Goal: Check status: Check status

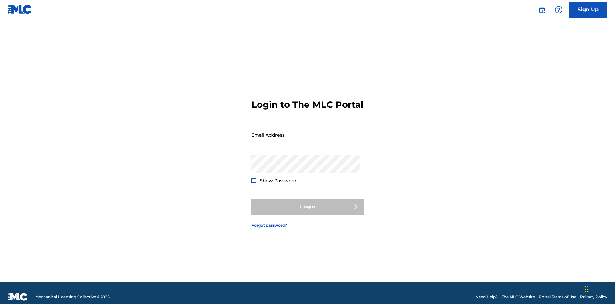
scroll to position [8, 0]
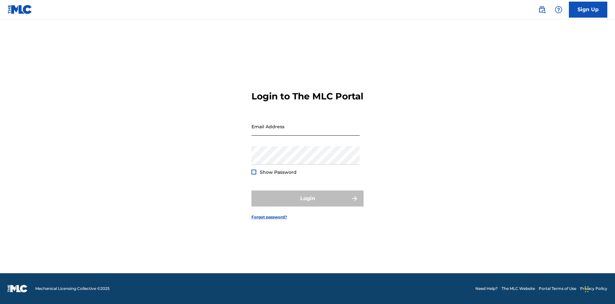
click at [306, 132] on input "Email Address" at bounding box center [306, 126] width 108 height 18
type input "[EMAIL_ADDRESS][DOMAIN_NAME]"
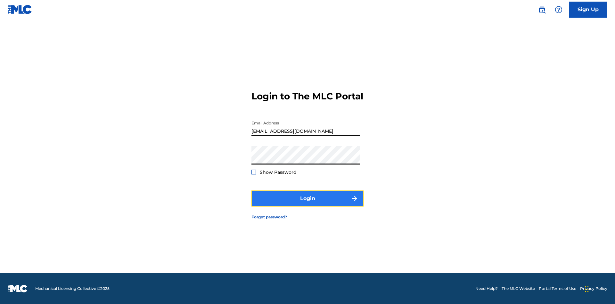
click at [308, 204] on button "Login" at bounding box center [308, 198] width 112 height 16
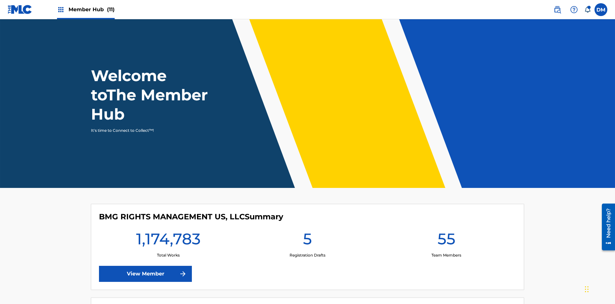
click at [91, 9] on span "Member Hub (11)" at bounding box center [92, 9] width 46 height 7
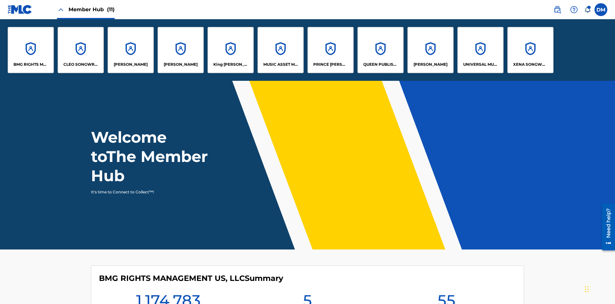
scroll to position [23, 0]
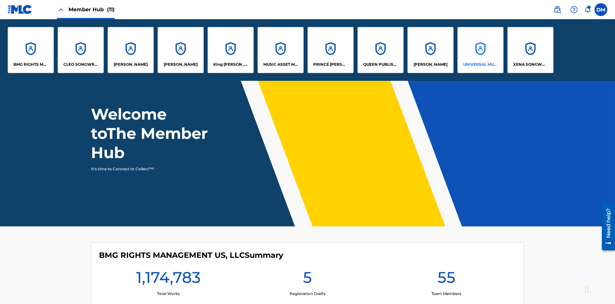
click at [480, 64] on p "UNIVERSAL MUSIC PUB GROUP" at bounding box center [480, 65] width 35 height 6
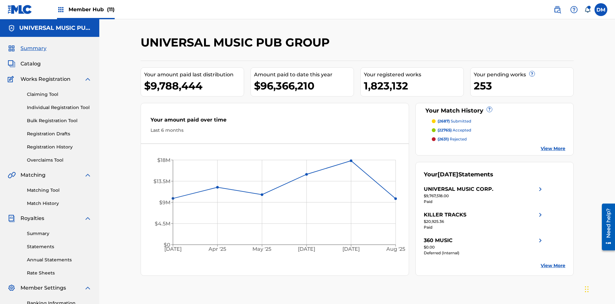
scroll to position [94, 0]
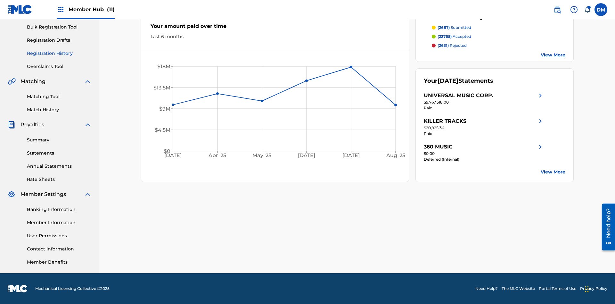
click at [59, 53] on link "Registration History" at bounding box center [59, 53] width 65 height 7
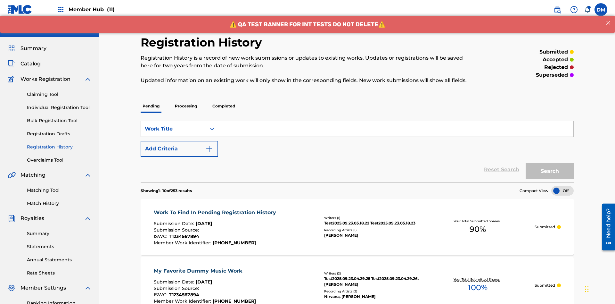
scroll to position [61, 0]
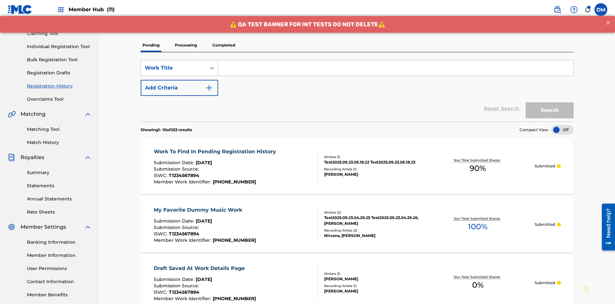
click at [186, 45] on p "Processing" at bounding box center [186, 44] width 26 height 13
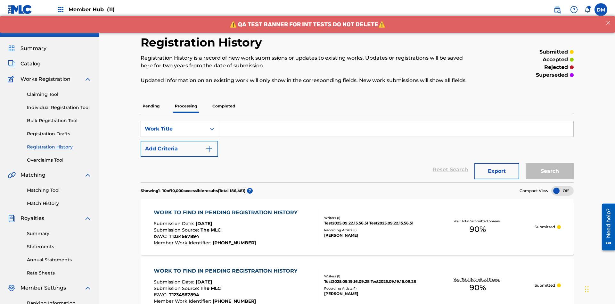
scroll to position [87, 0]
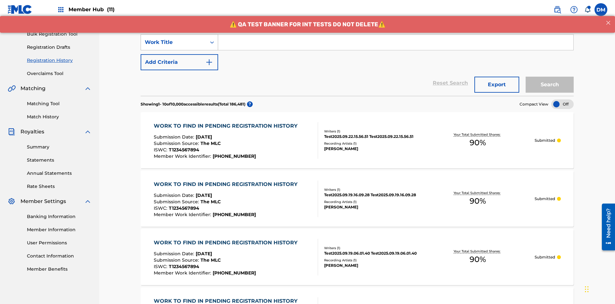
click at [174, 42] on div "Work Title" at bounding box center [174, 42] width 58 height 8
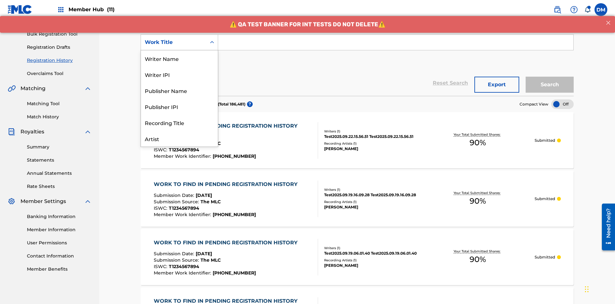
scroll to position [32, 0]
click at [179, 138] on div "Work Title" at bounding box center [179, 138] width 77 height 16
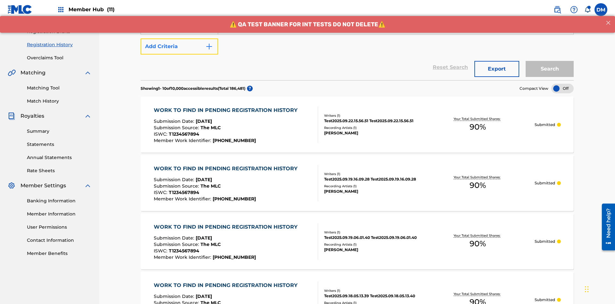
click at [179, 46] on button "Add Criteria" at bounding box center [180, 46] width 78 height 16
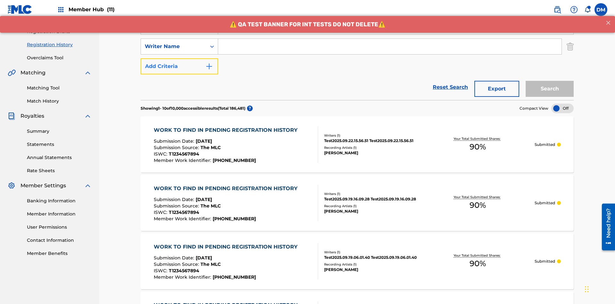
scroll to position [106, 0]
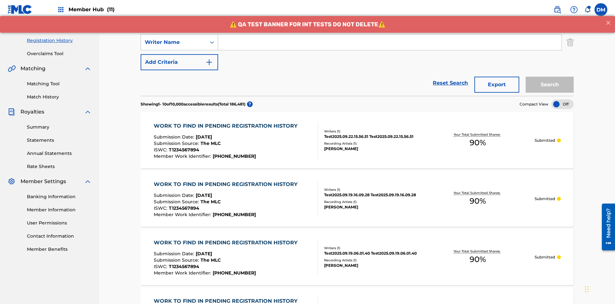
click at [174, 42] on div "Writer Name" at bounding box center [174, 42] width 58 height 8
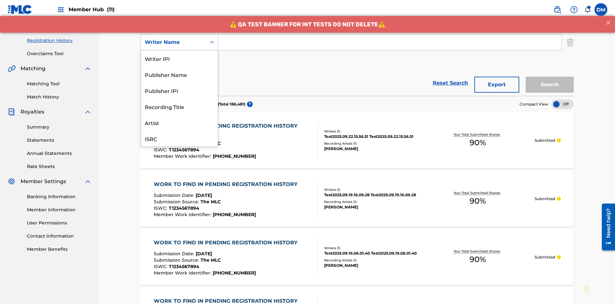
scroll to position [16, 0]
click at [179, 90] on div "Recording Title" at bounding box center [179, 90] width 77 height 16
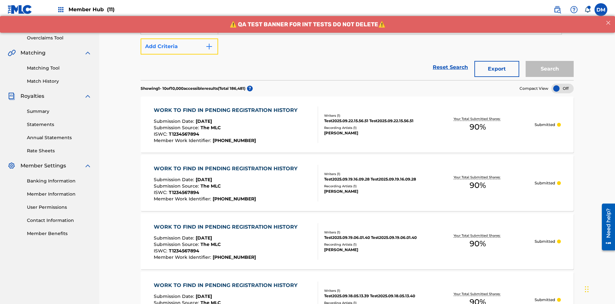
click at [179, 46] on button "Add Criteria" at bounding box center [180, 46] width 78 height 16
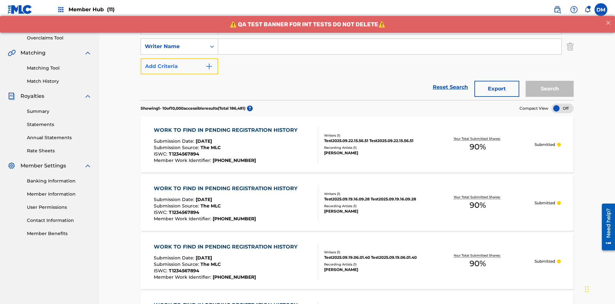
scroll to position [126, 0]
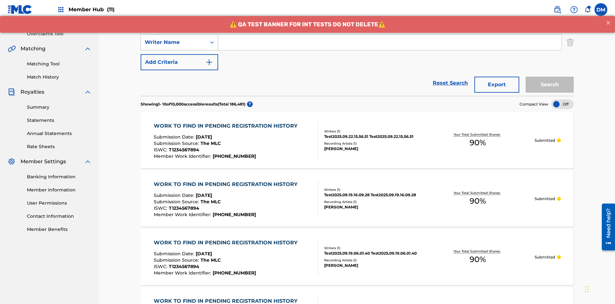
click at [174, 42] on div "Writer Name" at bounding box center [174, 42] width 58 height 8
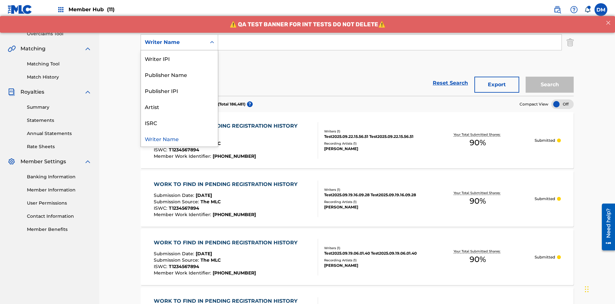
click at [179, 122] on div "ISRC" at bounding box center [179, 122] width 77 height 16
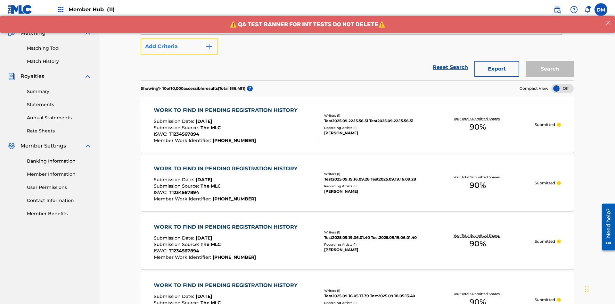
click at [179, 46] on button "Add Criteria" at bounding box center [180, 46] width 78 height 16
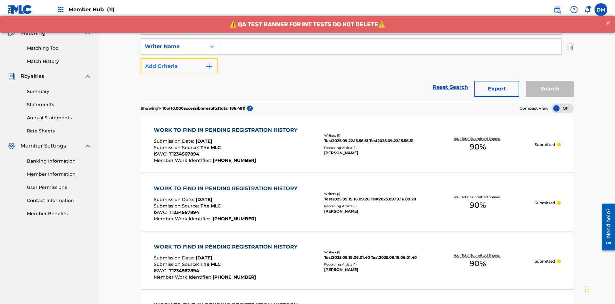
scroll to position [146, 0]
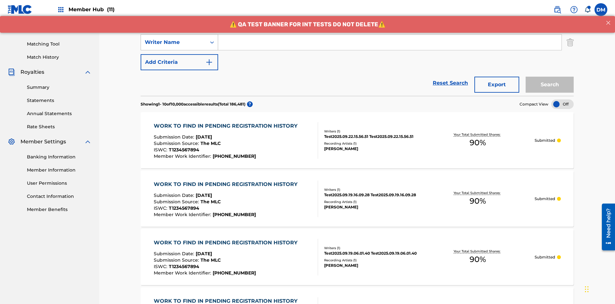
click at [174, 42] on div "Writer Name" at bounding box center [174, 42] width 58 height 8
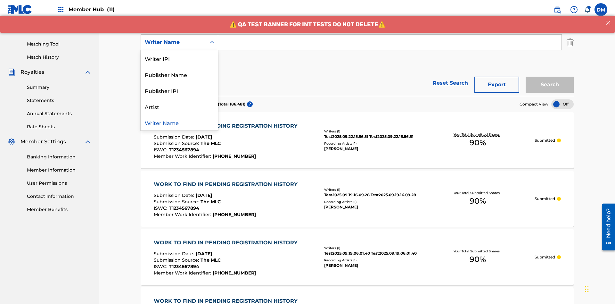
click at [179, 90] on div "Publisher IPI" at bounding box center [179, 90] width 77 height 16
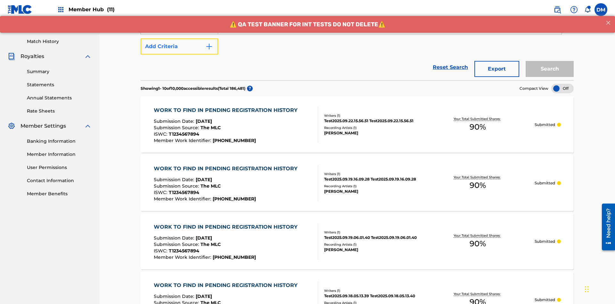
click at [179, 46] on button "Add Criteria" at bounding box center [180, 46] width 78 height 16
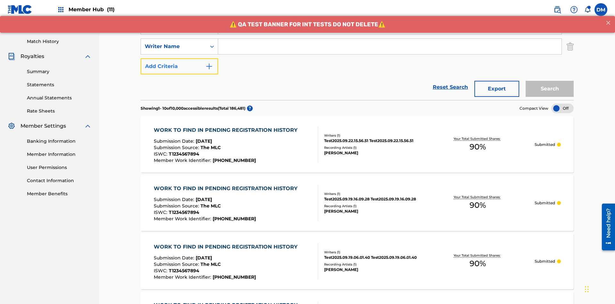
scroll to position [166, 0]
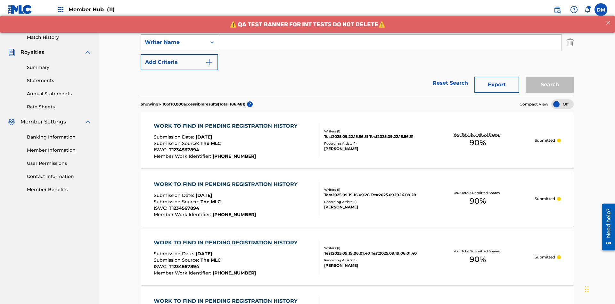
click at [174, 42] on div "Writer Name" at bounding box center [174, 42] width 58 height 8
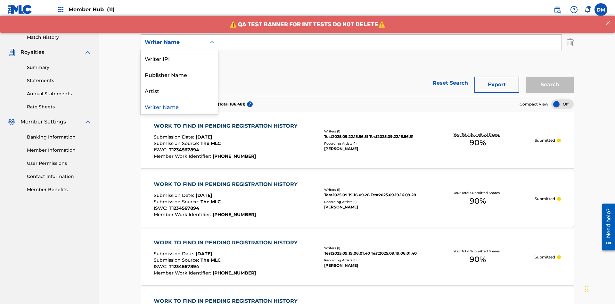
click at [179, 90] on div "Artist" at bounding box center [179, 90] width 77 height 16
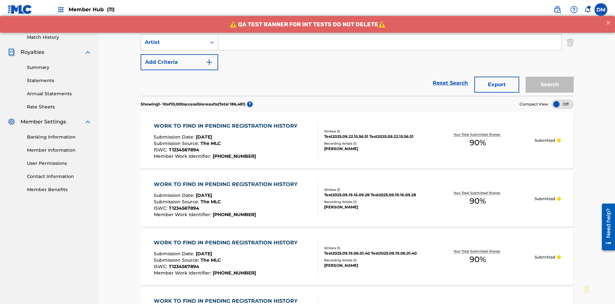
scroll to position [83, 0]
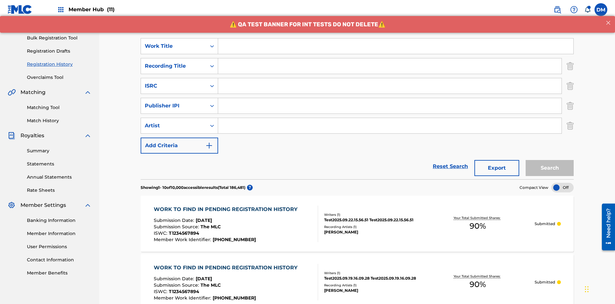
click at [396, 46] on input "Search Form" at bounding box center [395, 45] width 355 height 15
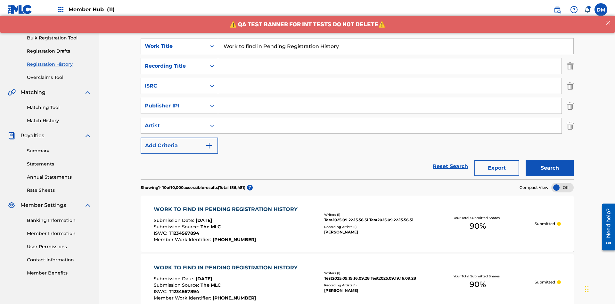
scroll to position [103, 0]
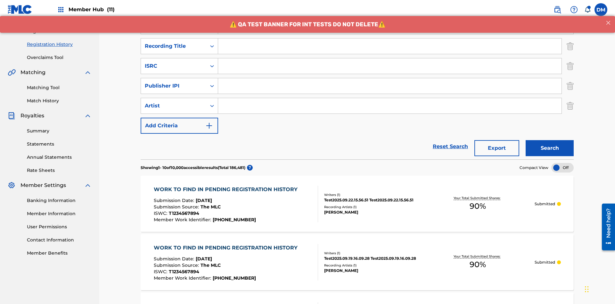
type input "Work to find in Pending Registration History"
click at [390, 46] on input "Search Form" at bounding box center [389, 45] width 343 height 15
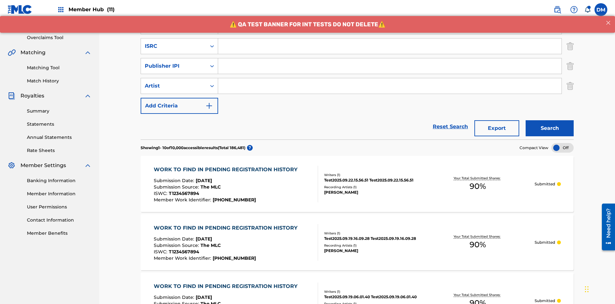
type input "Best Song Ever"
click at [390, 46] on input "Search Form" at bounding box center [389, 45] width 343 height 15
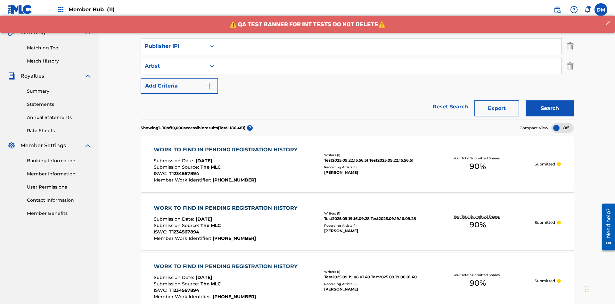
type input "AA3123123123"
click at [390, 46] on input "Search Form" at bounding box center [389, 45] width 343 height 15
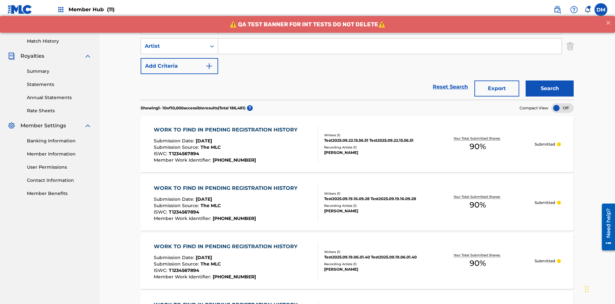
type input "00595839777"
click at [390, 46] on input "Search Form" at bounding box center [389, 45] width 343 height 15
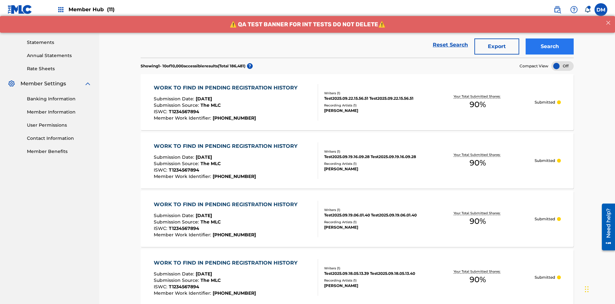
type input "[PERSON_NAME]"
click at [550, 46] on button "Search" at bounding box center [550, 46] width 48 height 16
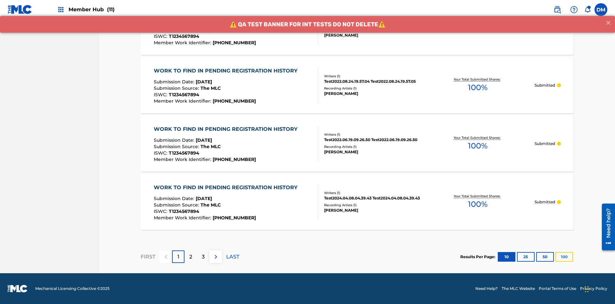
click at [556, 256] on button "100" at bounding box center [565, 257] width 18 height 10
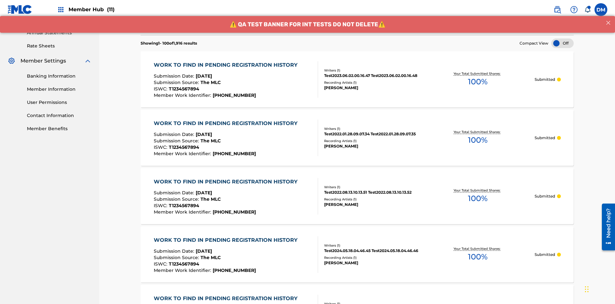
scroll to position [556, 0]
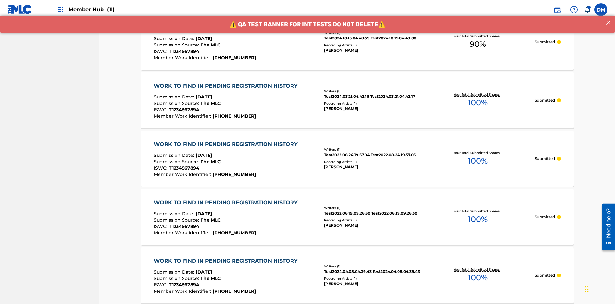
click at [478, 44] on span "90 %" at bounding box center [478, 44] width 16 height 12
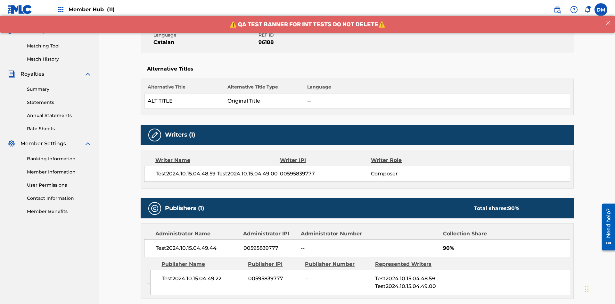
scroll to position [267, 0]
